Goal: Information Seeking & Learning: Learn about a topic

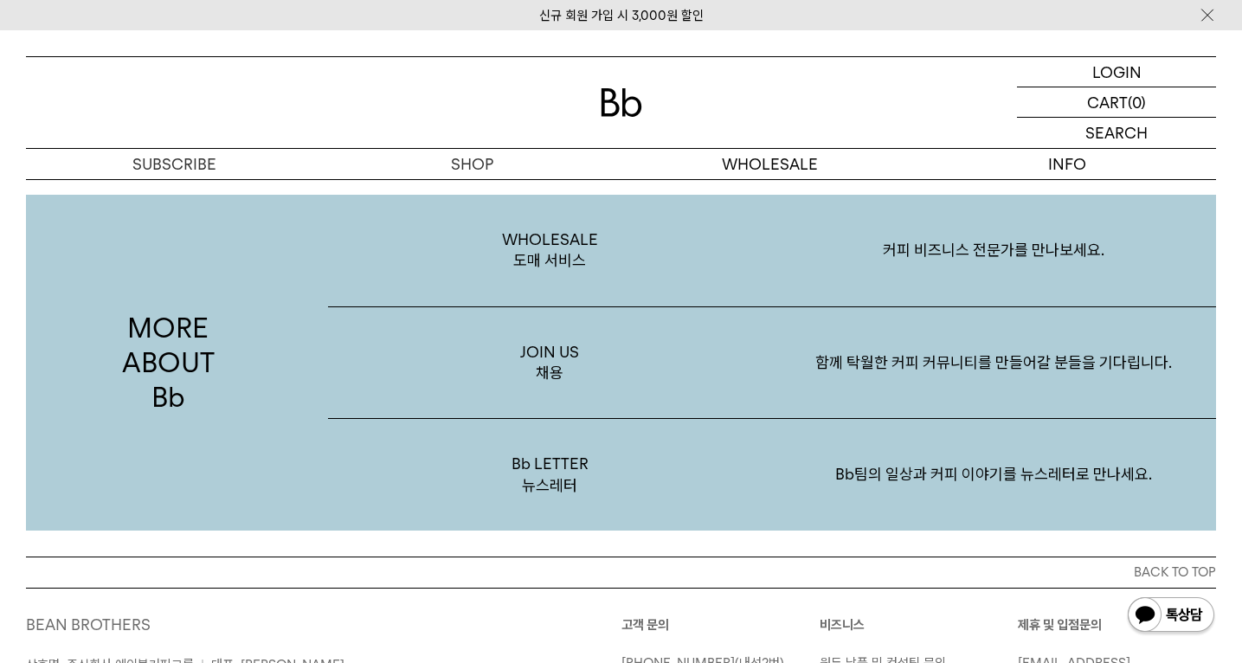
scroll to position [3062, 0]
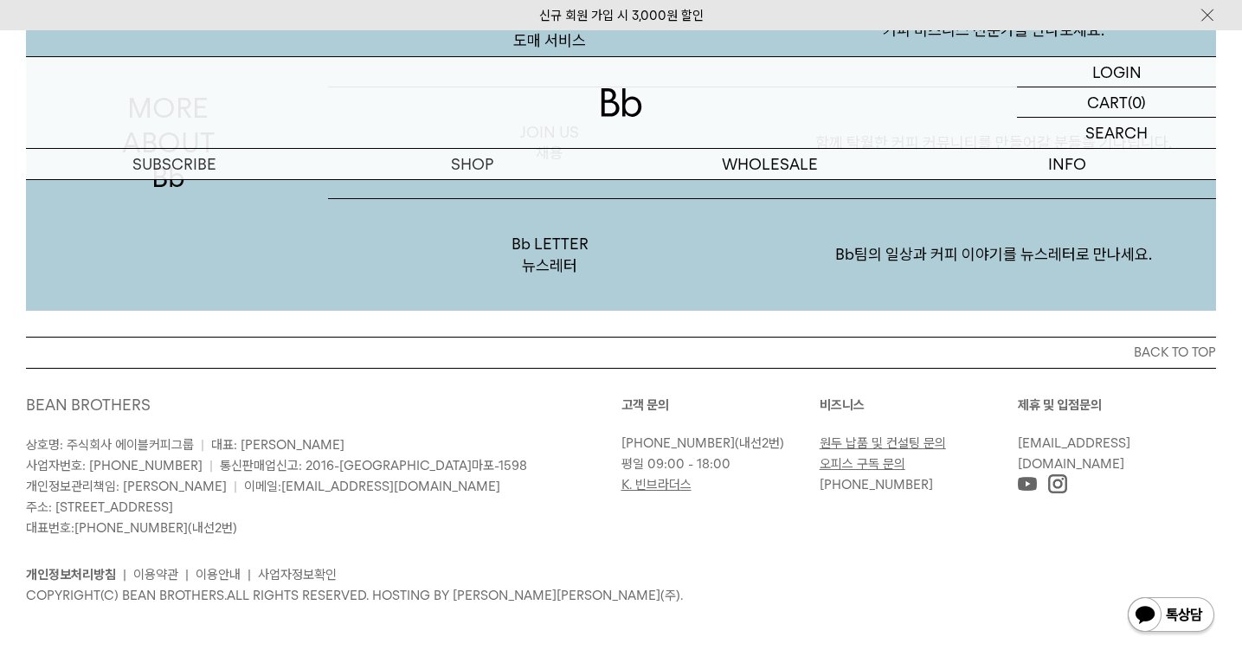
click at [608, 616] on div "BEAN BROTHERS 상호명: 주식회사 에이블커피그룹 | 대표: [PERSON_NAME] 사업자번호: [PHONE_NUMBER] | 통신판…" at bounding box center [621, 500] width 1190 height 264
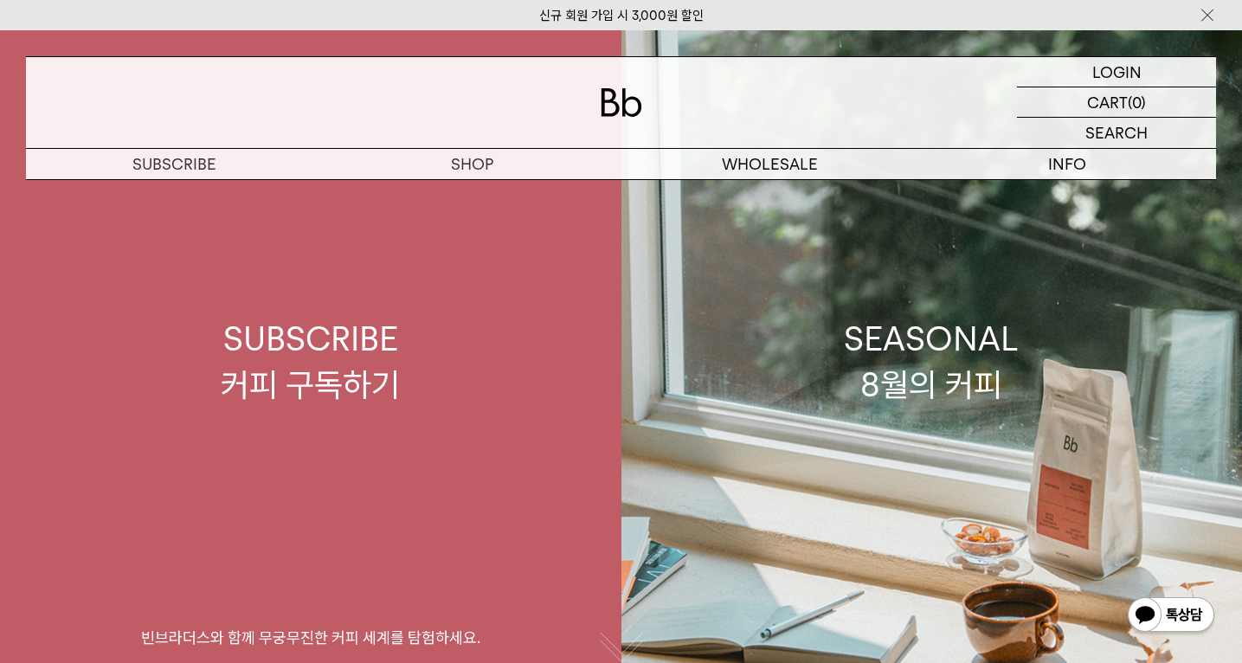
scroll to position [0, 0]
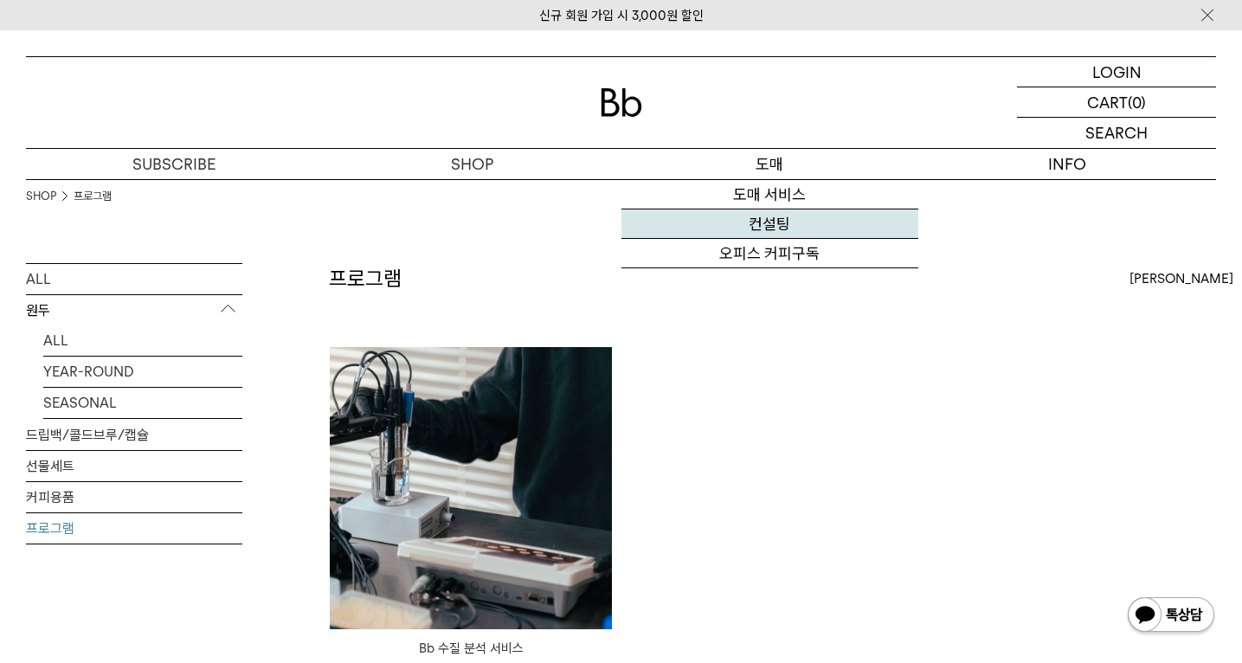
click at [767, 214] on link "컨설팅" at bounding box center [770, 223] width 298 height 29
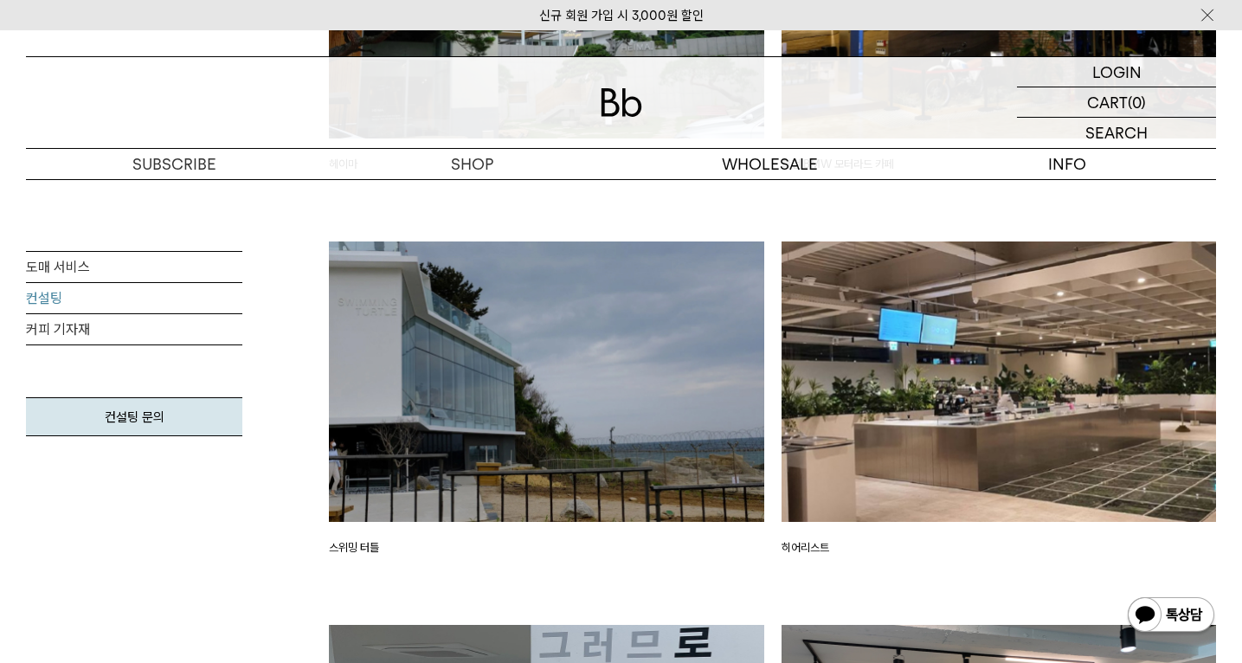
scroll to position [2444, 0]
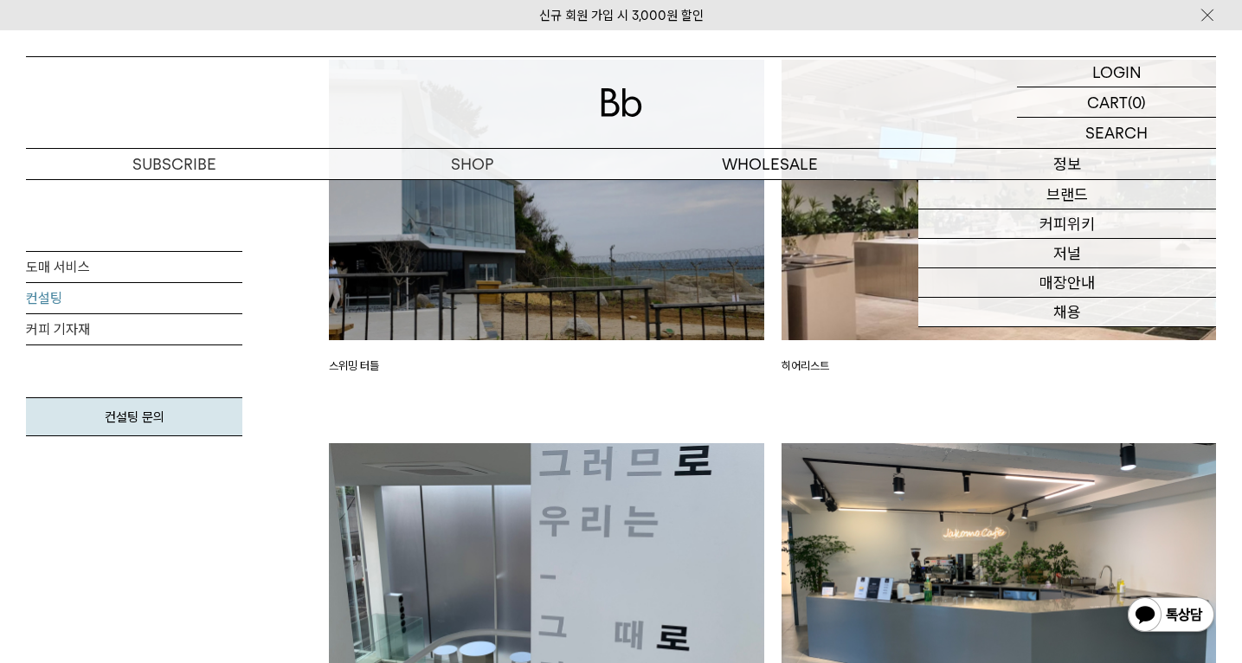
click at [1078, 168] on p "정보" at bounding box center [1067, 164] width 298 height 30
click at [1080, 198] on link "브랜드" at bounding box center [1067, 194] width 298 height 29
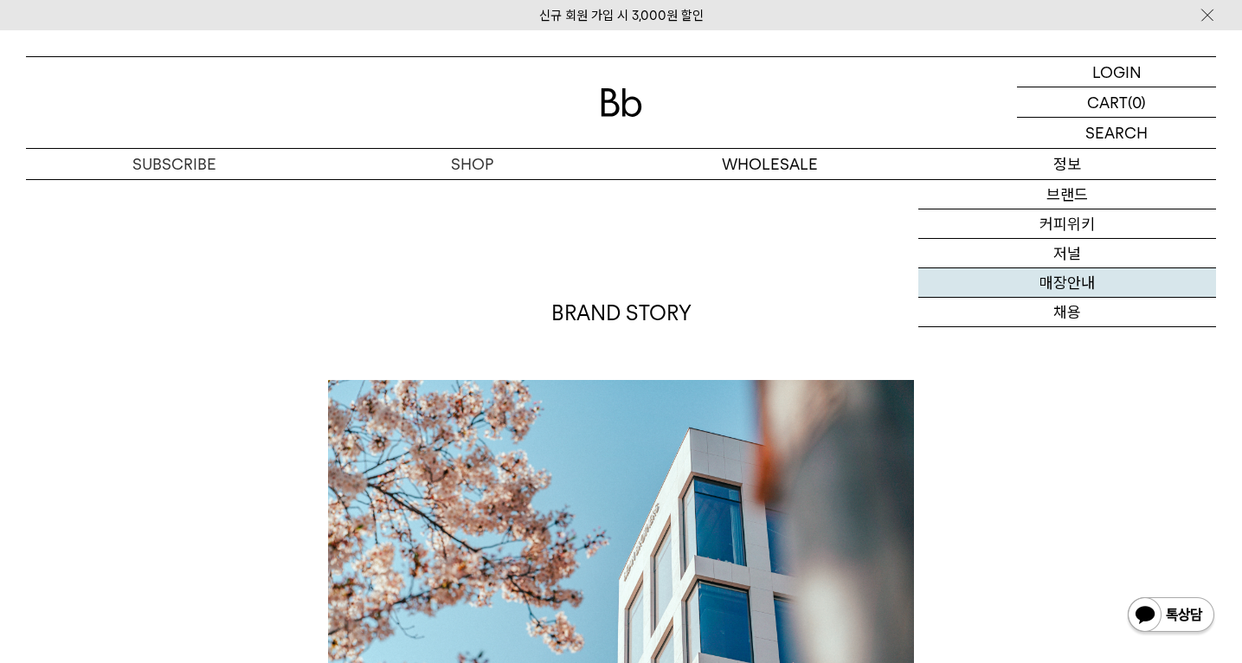
click link "매장안내"
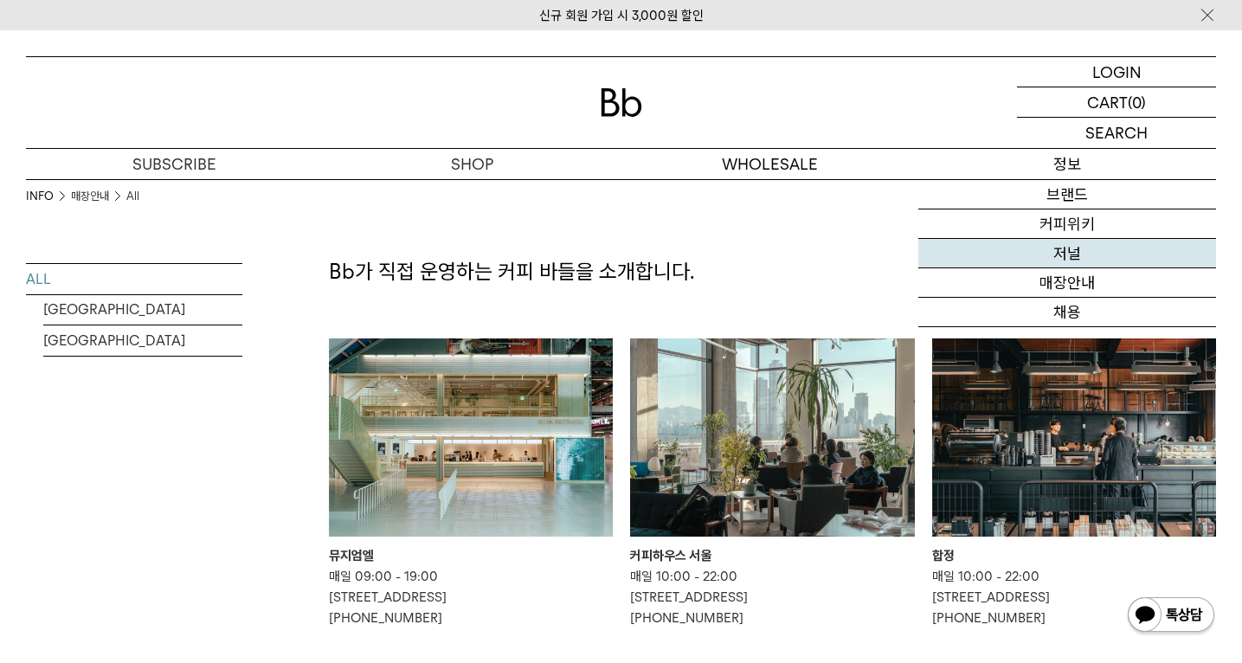
click at [1074, 252] on link "저널" at bounding box center [1067, 253] width 298 height 29
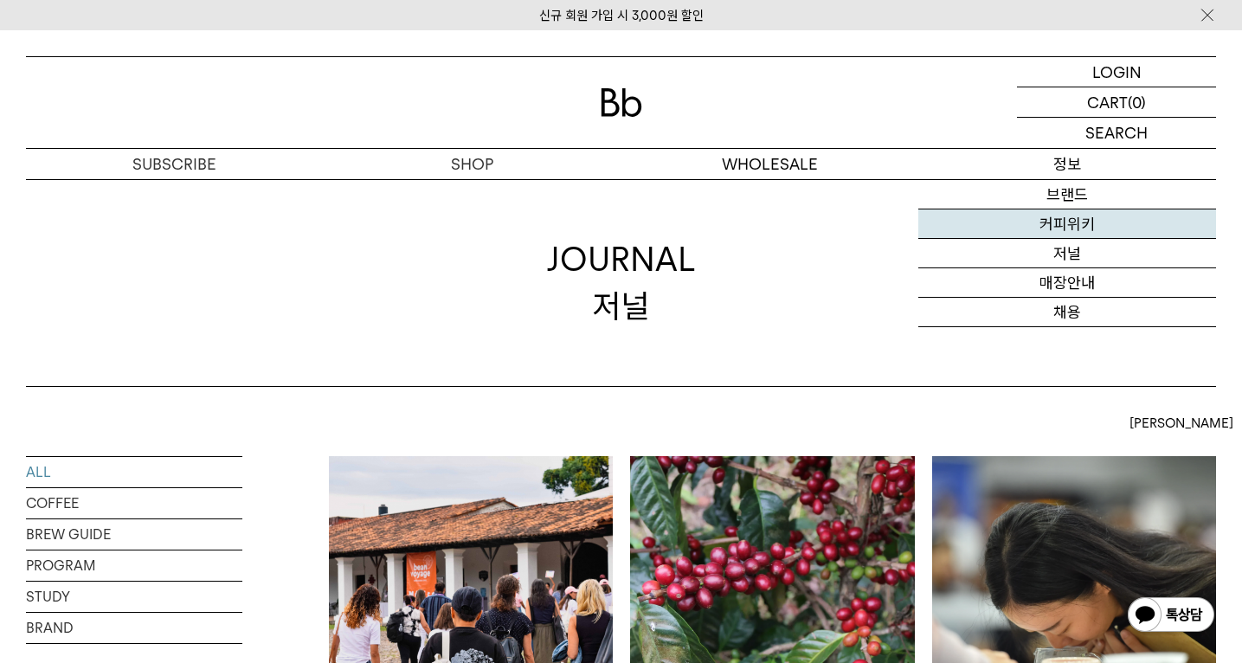
click at [1075, 227] on link "커피위키" at bounding box center [1067, 223] width 298 height 29
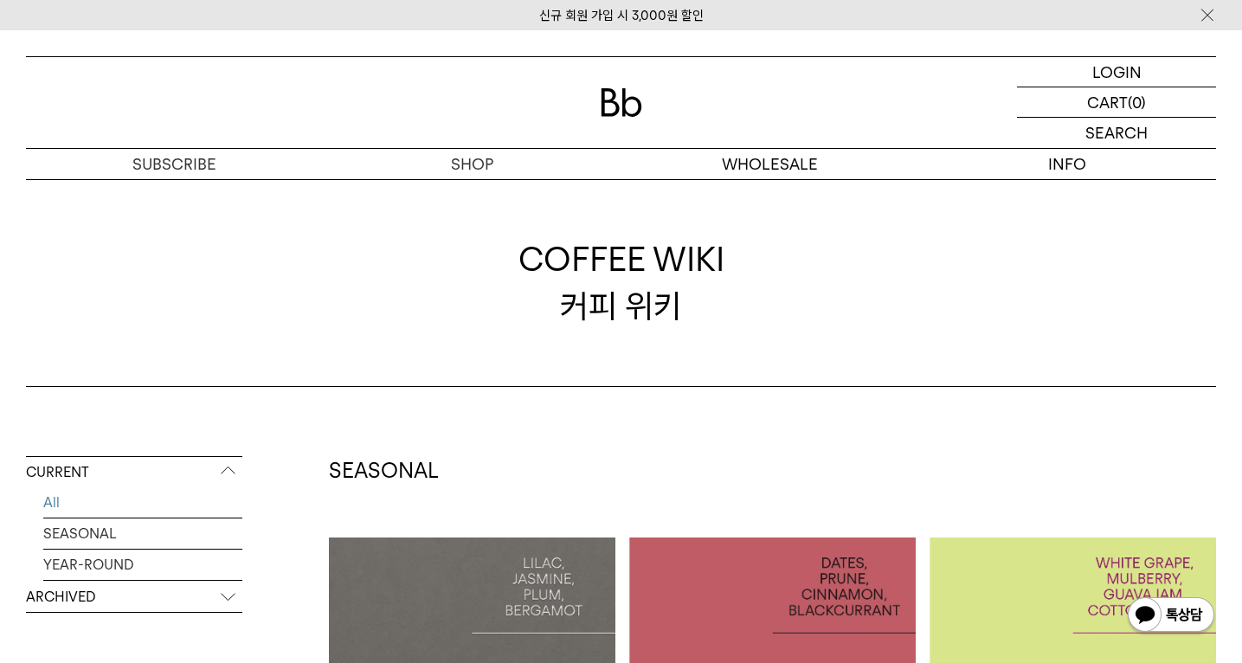
click at [477, 196] on div "COFFEE WIKI 커피 위키" at bounding box center [621, 283] width 1190 height 208
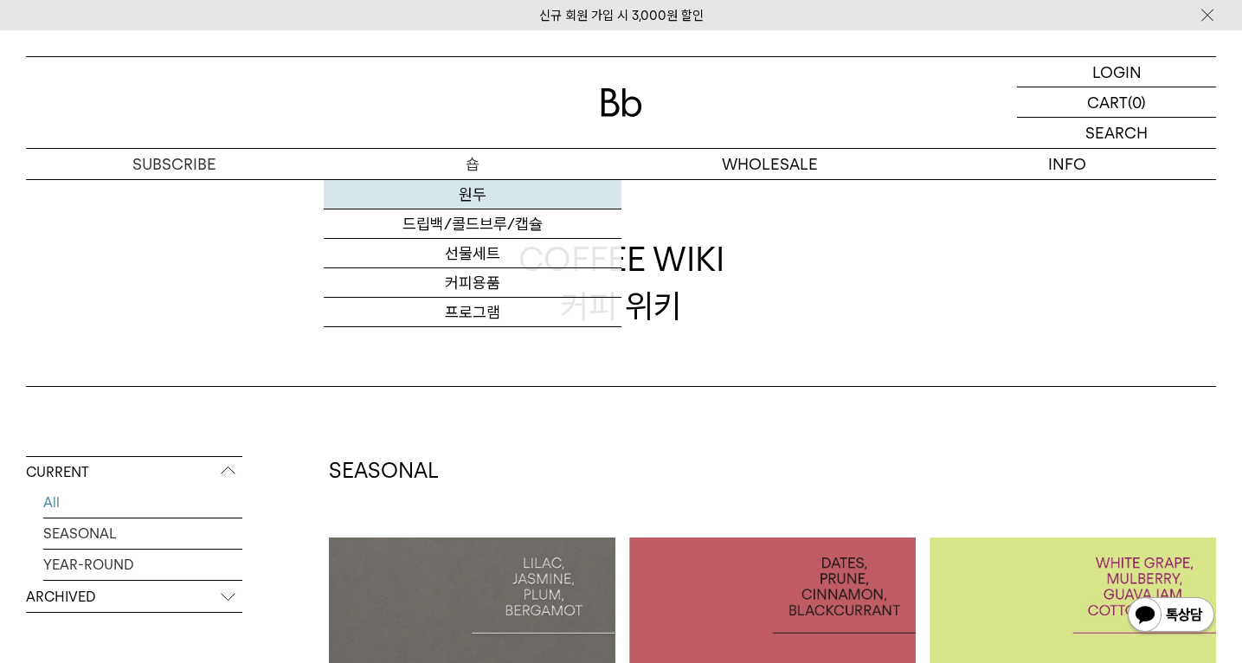
click at [476, 197] on link "원두" at bounding box center [473, 194] width 298 height 29
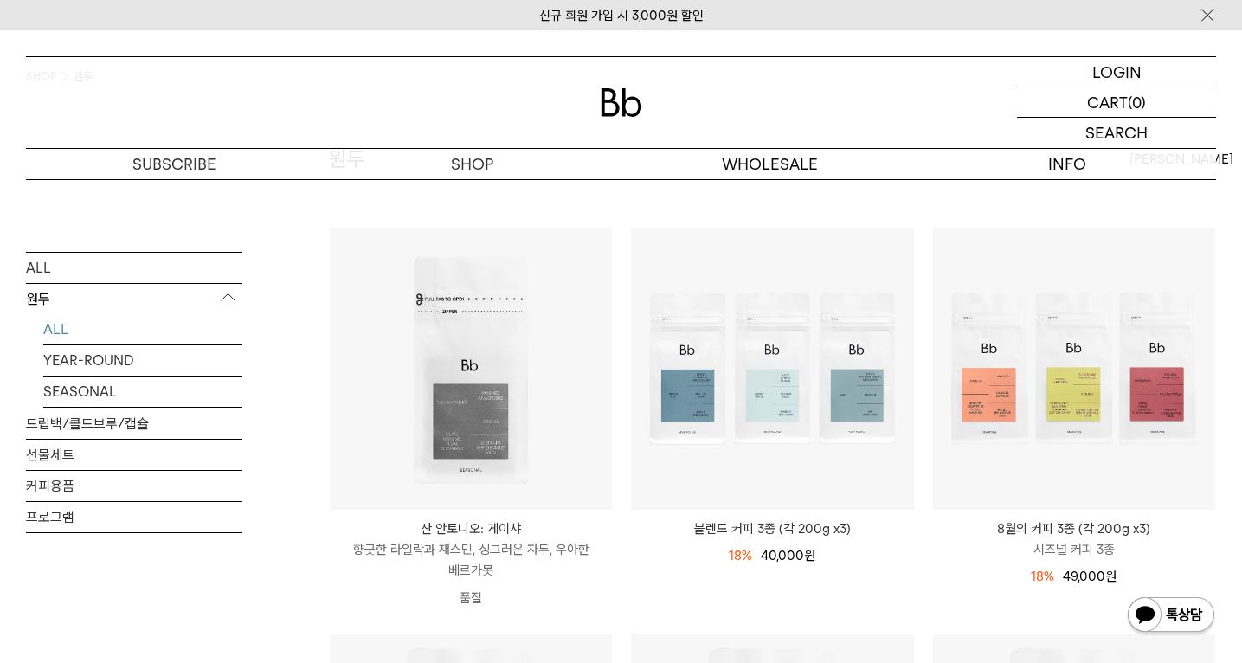
scroll to position [123, 0]
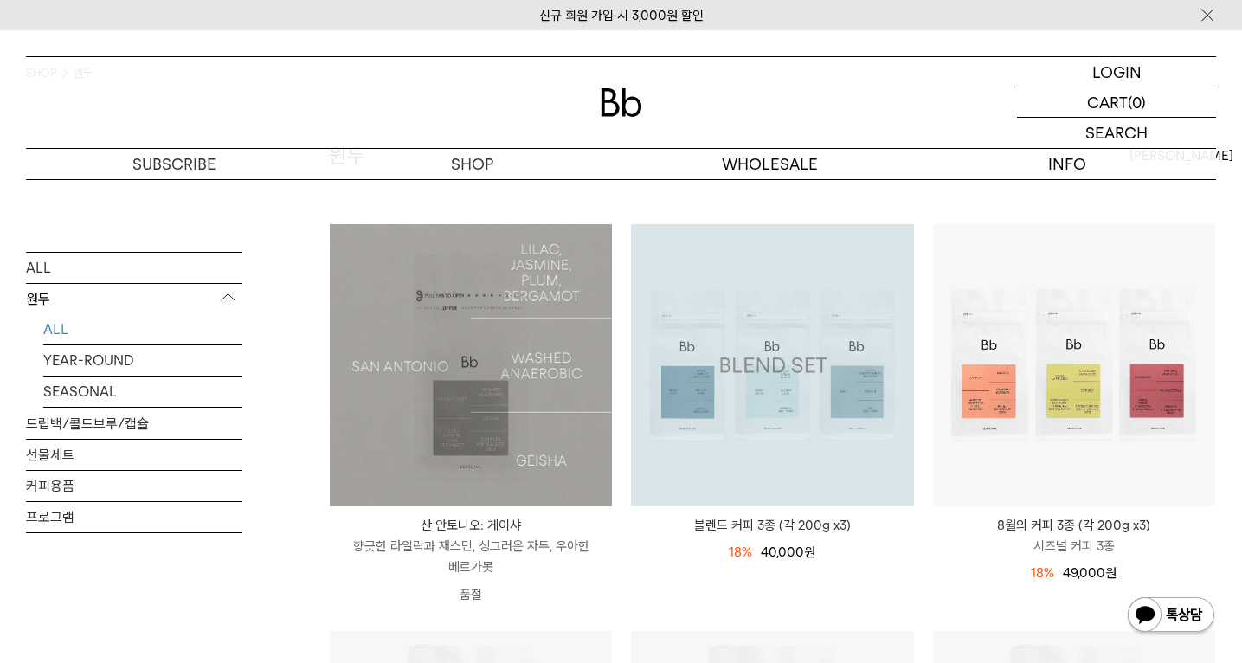
click at [534, 330] on img at bounding box center [471, 365] width 282 height 282
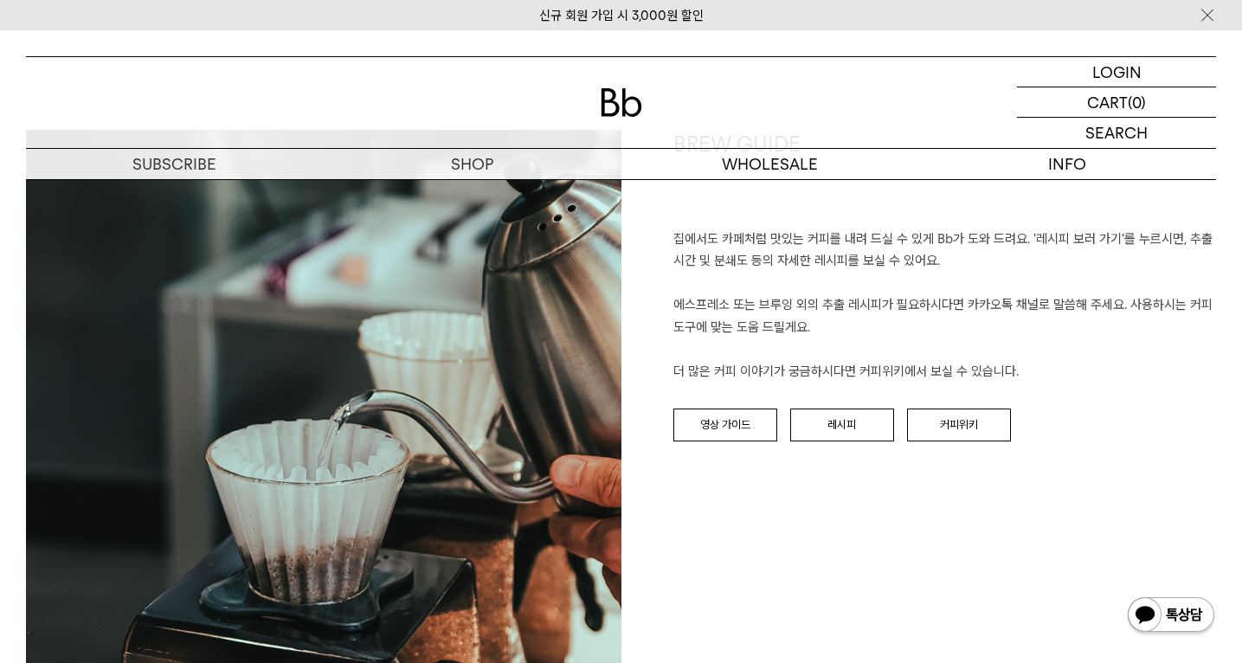
scroll to position [1882, 0]
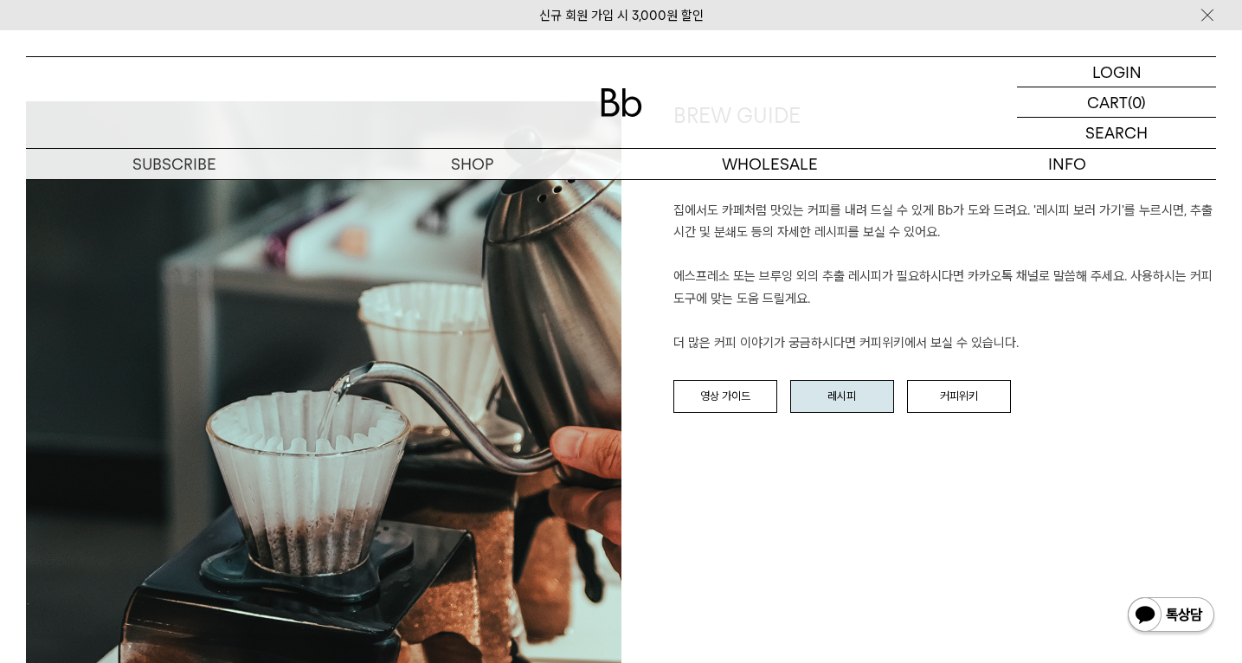
click at [857, 401] on link "레시피" at bounding box center [842, 396] width 104 height 33
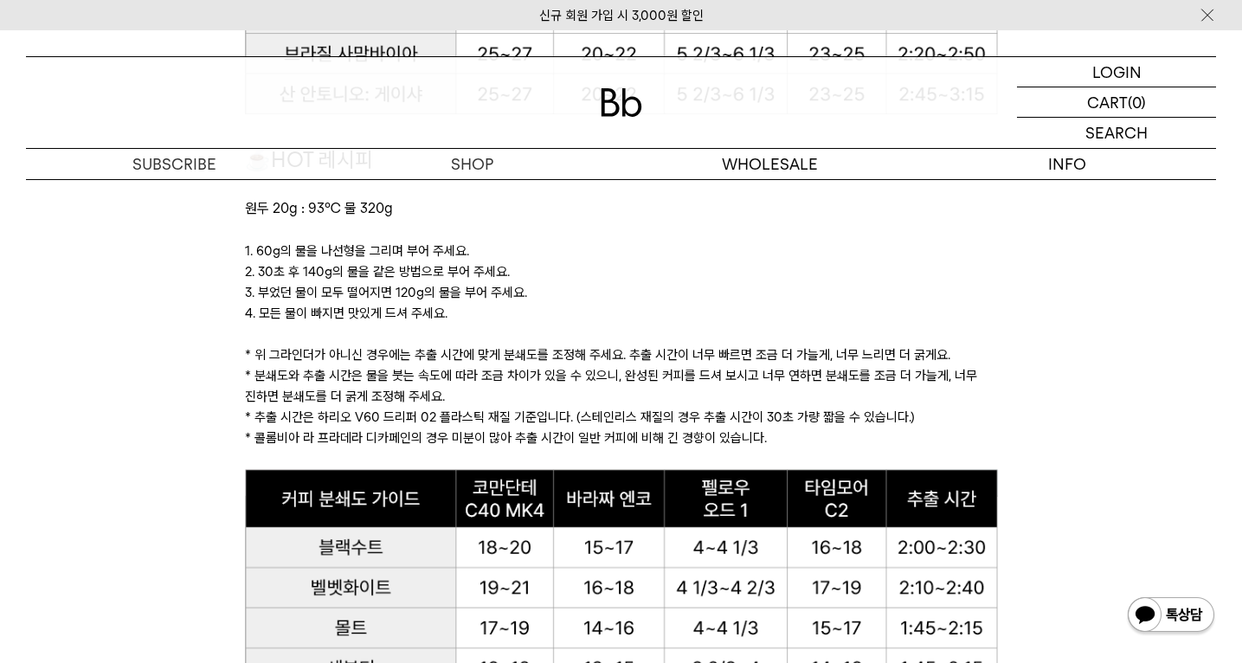
scroll to position [1644, 0]
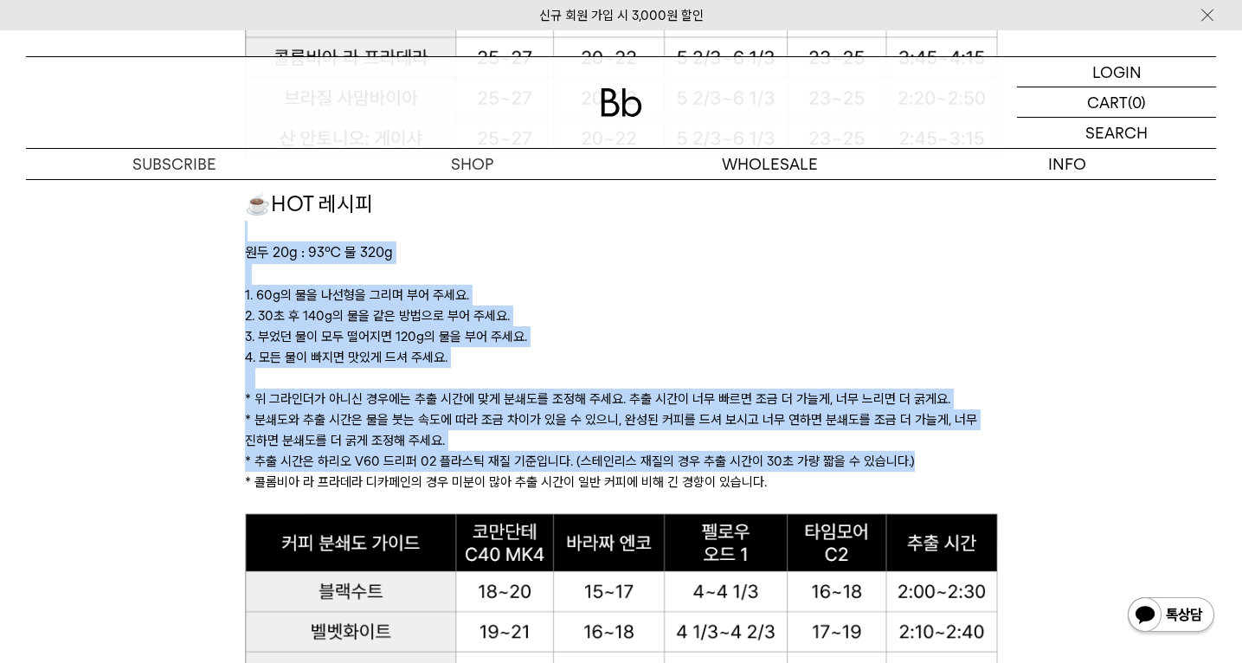
drag, startPoint x: 452, startPoint y: 257, endPoint x: 484, endPoint y: 449, distance: 194.8
click at [484, 469] on div "☕HOT 레시피 원두 20g : 93℃ 물 320g 1. 60g의 물을 나선형을 그리며 부어 주세요. 2. 30초 후 140g의 물을 같은 방…" at bounding box center [621, 350] width 753 height 325
click at [484, 451] on p "* 추출 시간은 하리오 V60 드리퍼 02 플라스틱 재질 기준입니다. (스테인리스 재질의 경우 추출 시간이 30초 가량 짧을 수 있습니다.)" at bounding box center [621, 461] width 753 height 21
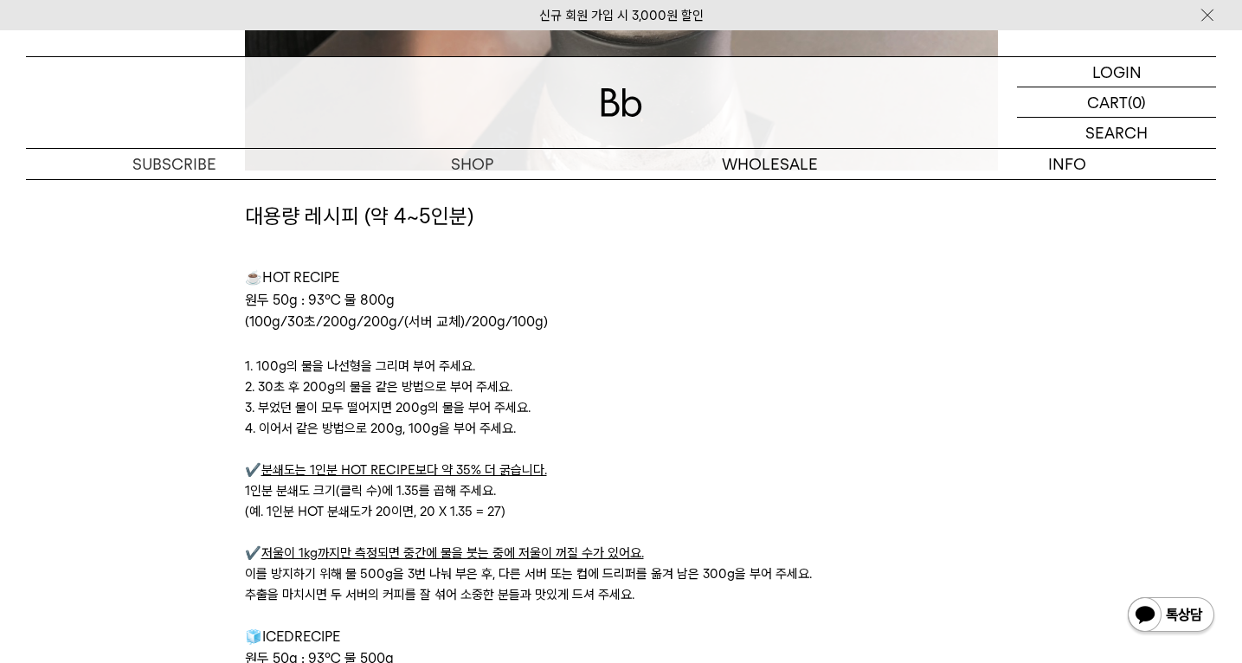
scroll to position [5421, 0]
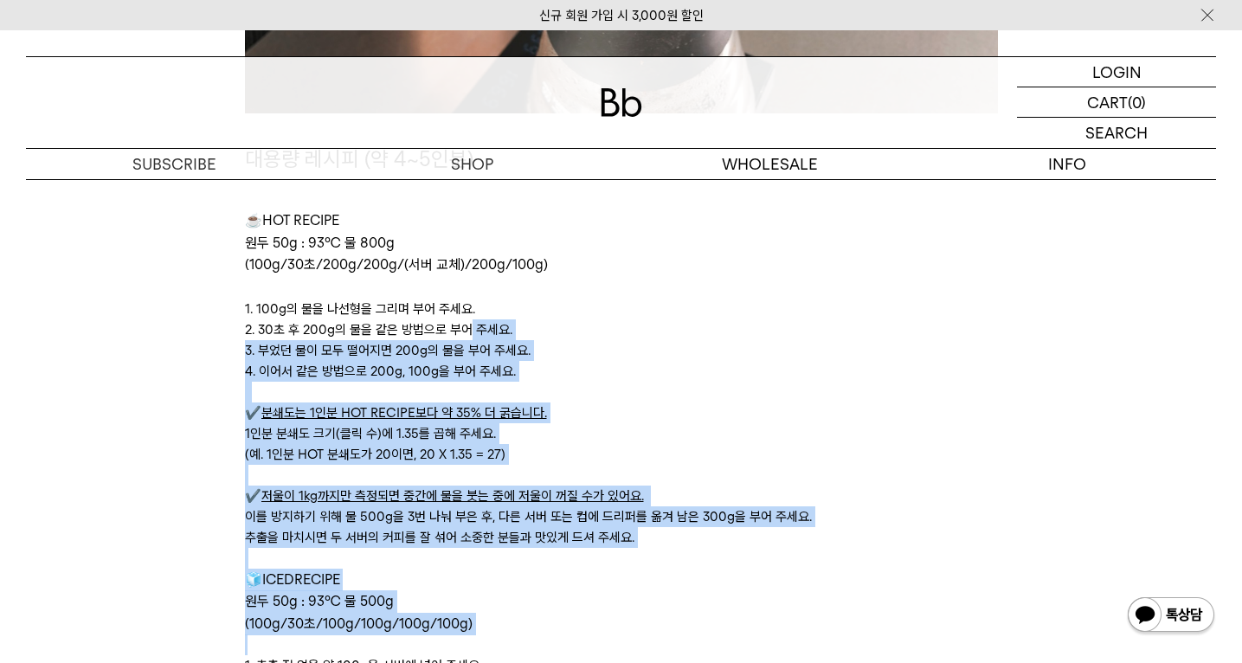
drag, startPoint x: 468, startPoint y: 319, endPoint x: 490, endPoint y: 626, distance: 308.0
click at [490, 626] on div "대용량 레시피 (약 4~5인분) ☕ HOT RECIPE 원두 50g : 93℃ 물 800g (100g/30초/200g/200g/(서버 교체)/…" at bounding box center [621, 482] width 753 height 679
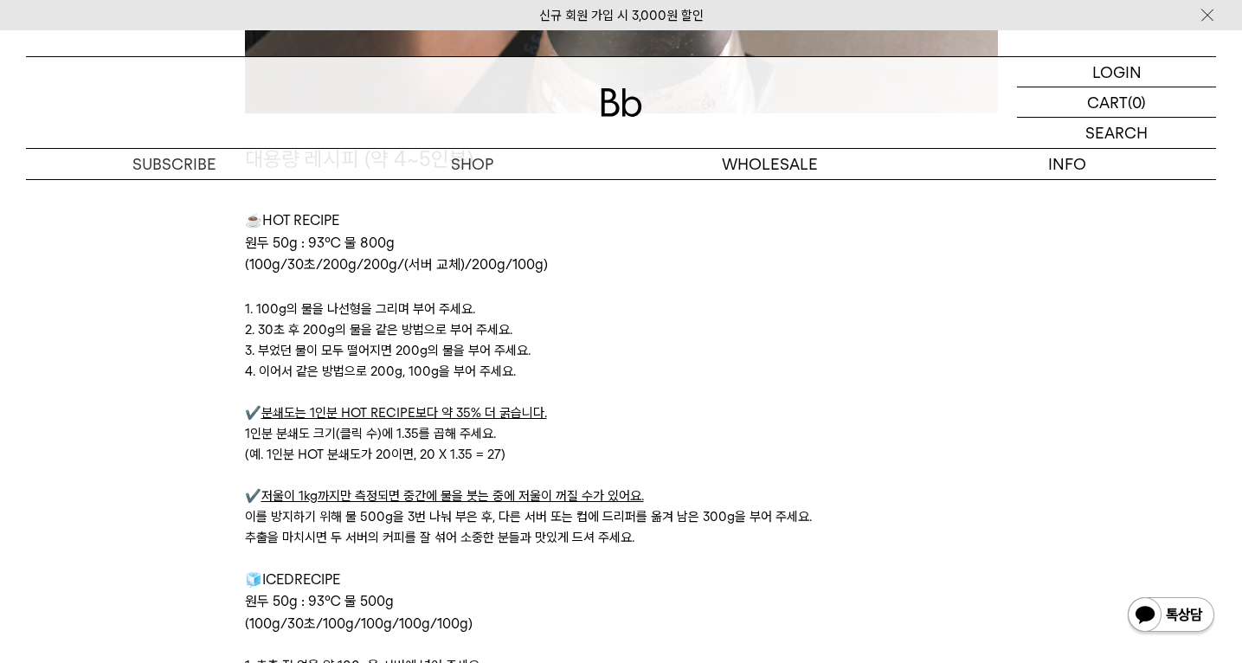
click at [490, 634] on p at bounding box center [621, 644] width 753 height 21
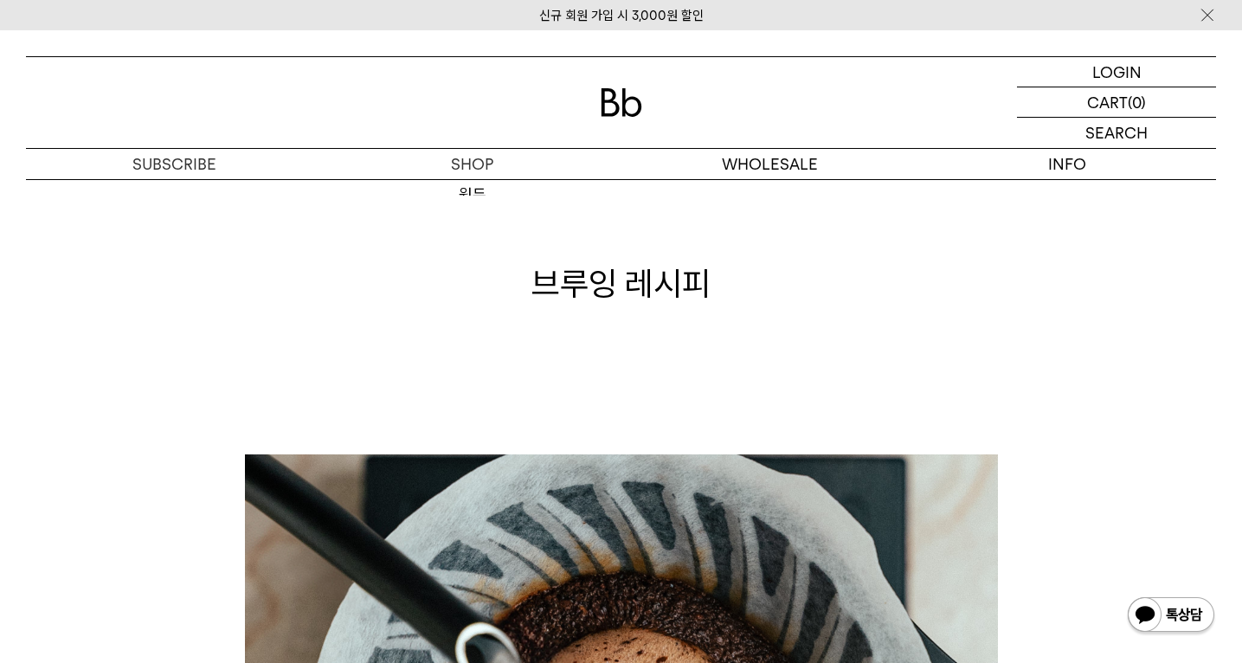
scroll to position [0, 0]
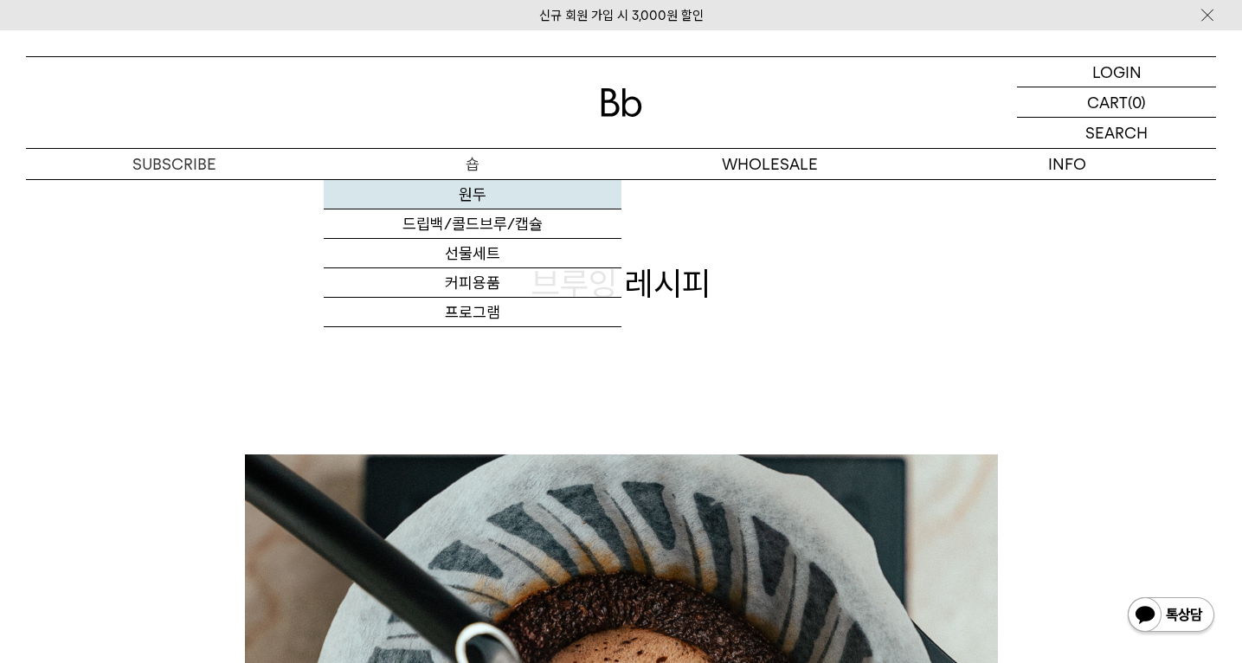
click at [471, 189] on link "원두" at bounding box center [473, 194] width 298 height 29
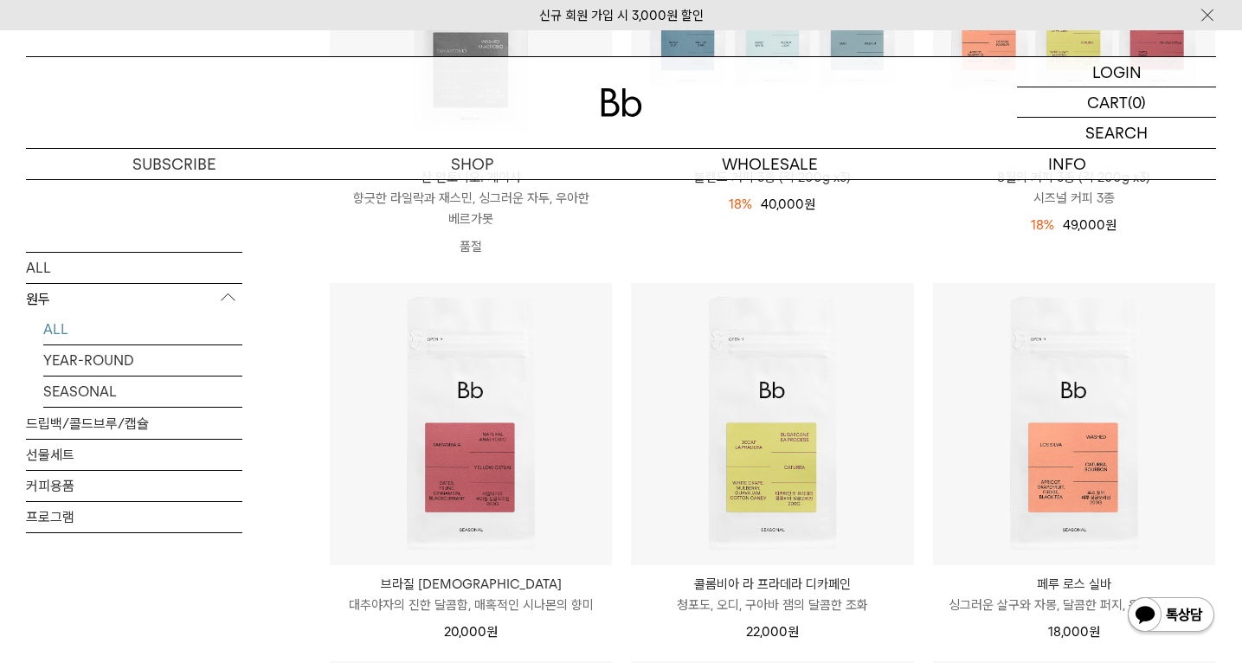
scroll to position [499, 0]
